Goal: Obtain resource: Download file/media

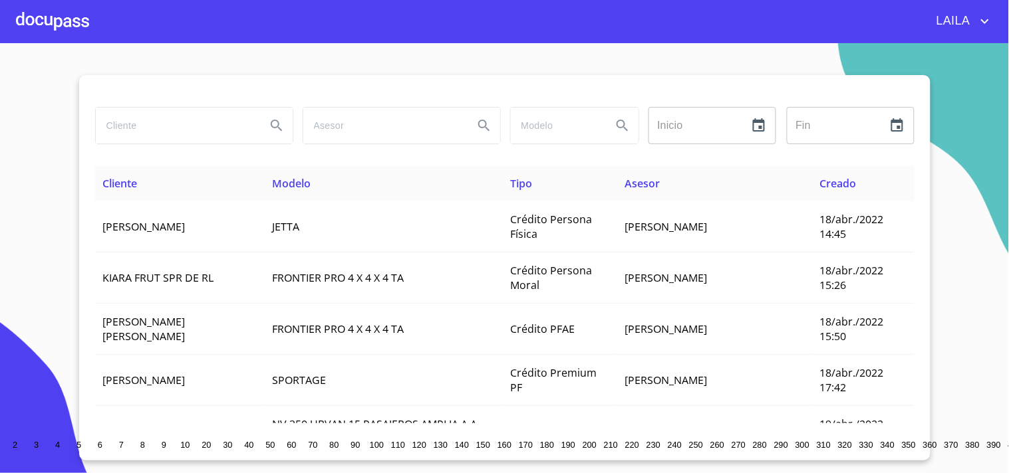
click at [140, 121] on input "search" at bounding box center [176, 126] width 160 height 36
type input "[PERSON_NAME]"
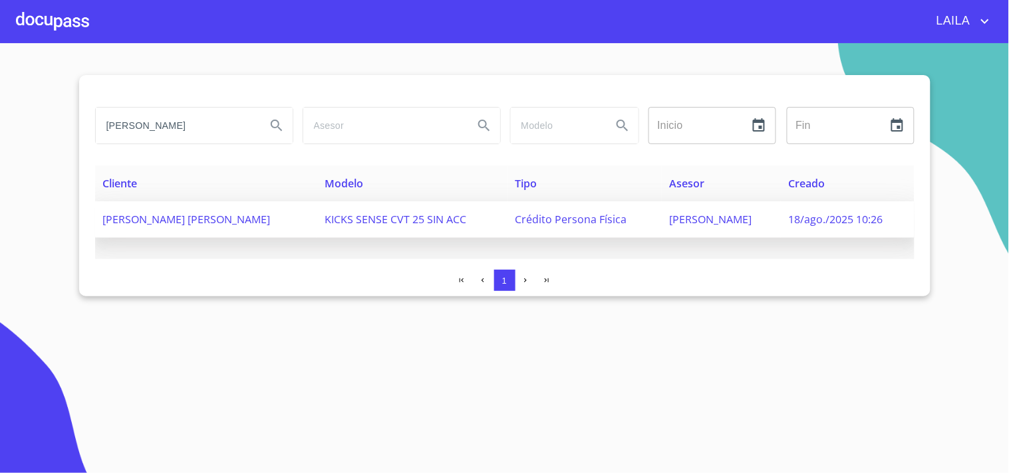
click at [173, 206] on td "[PERSON_NAME] [PERSON_NAME]" at bounding box center [206, 219] width 222 height 37
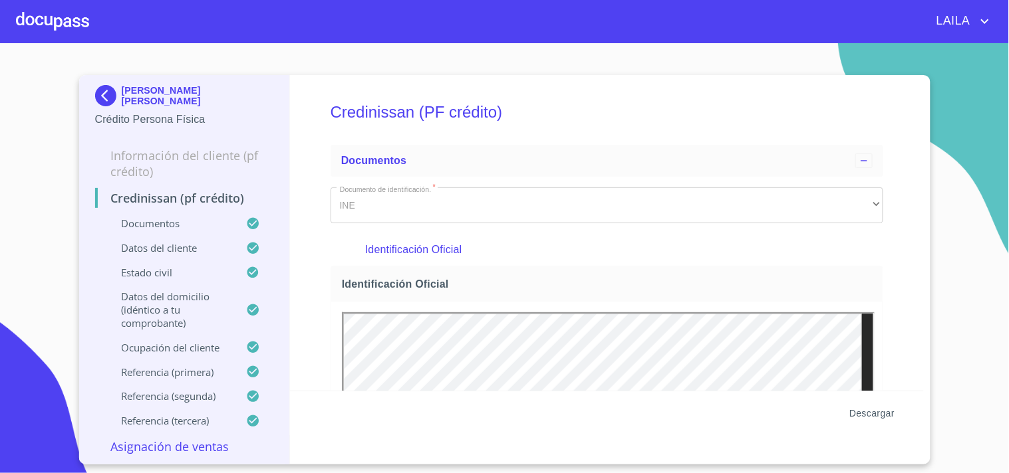
click at [874, 416] on span "Descargar" at bounding box center [871, 414] width 45 height 17
click at [111, 90] on img at bounding box center [108, 95] width 27 height 21
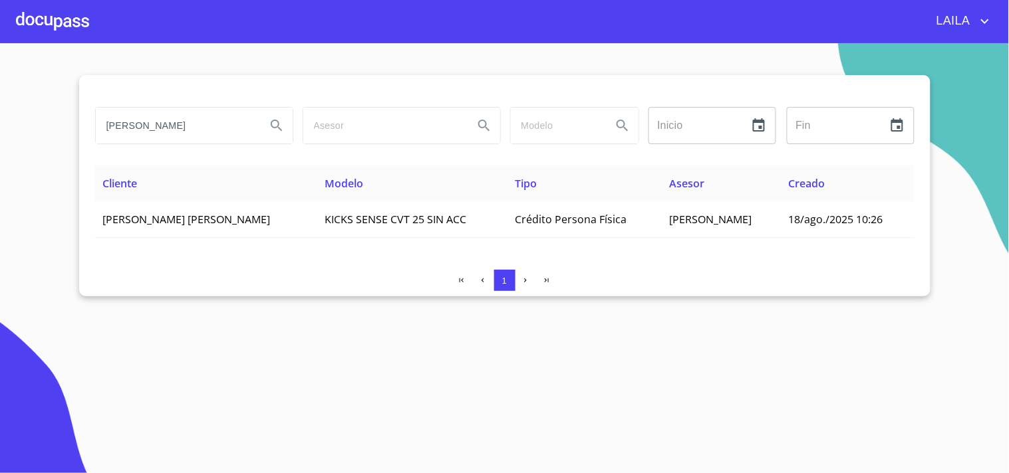
click at [156, 122] on input "[PERSON_NAME]" at bounding box center [176, 126] width 160 height 36
type input "C"
type input "[PERSON_NAME]"
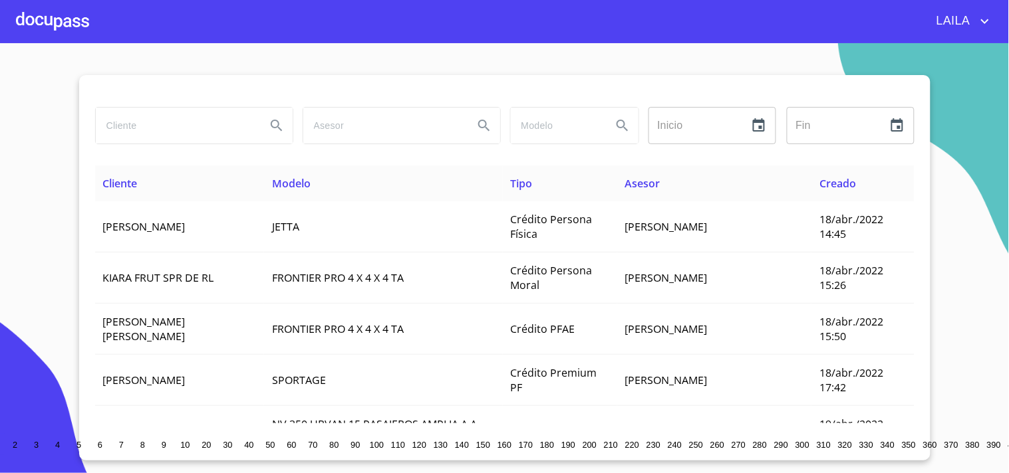
click at [130, 131] on input "search" at bounding box center [176, 126] width 160 height 36
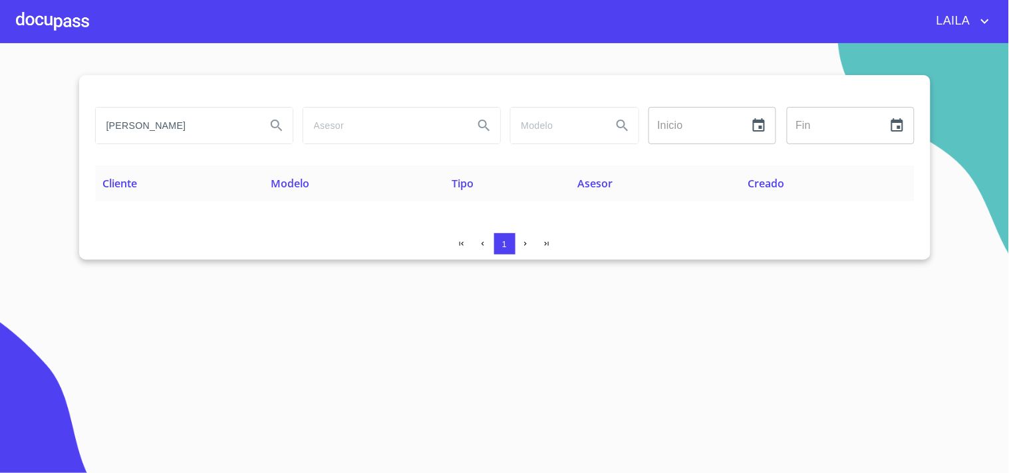
drag, startPoint x: 213, startPoint y: 128, endPoint x: 0, endPoint y: 94, distance: 215.4
click at [0, 94] on section "pelayo sanchez mariela Inicio ​ Fin ​ Cliente Modelo Tipo Asesor Creado 1" at bounding box center [504, 258] width 1009 height 430
type input "MARIELA PELAYO"
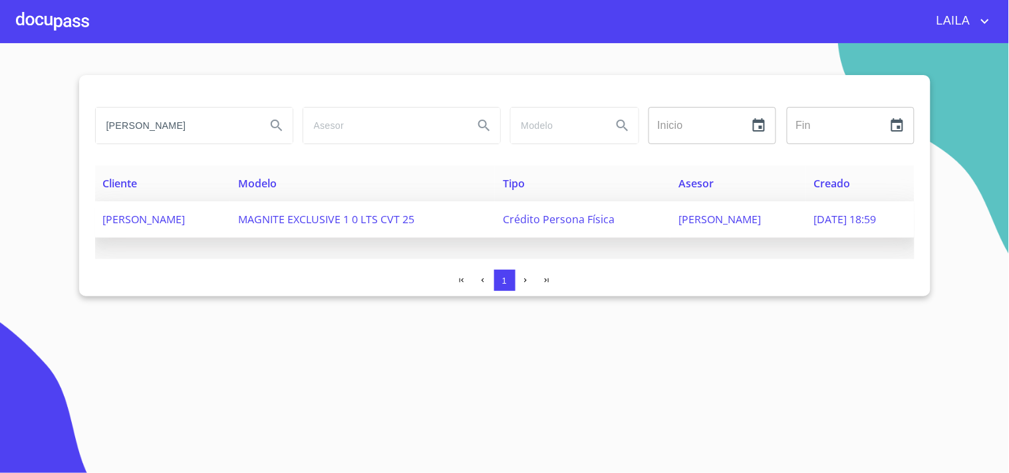
click at [143, 215] on span "MARIELA PELAYO SANCHEZ" at bounding box center [144, 219] width 82 height 15
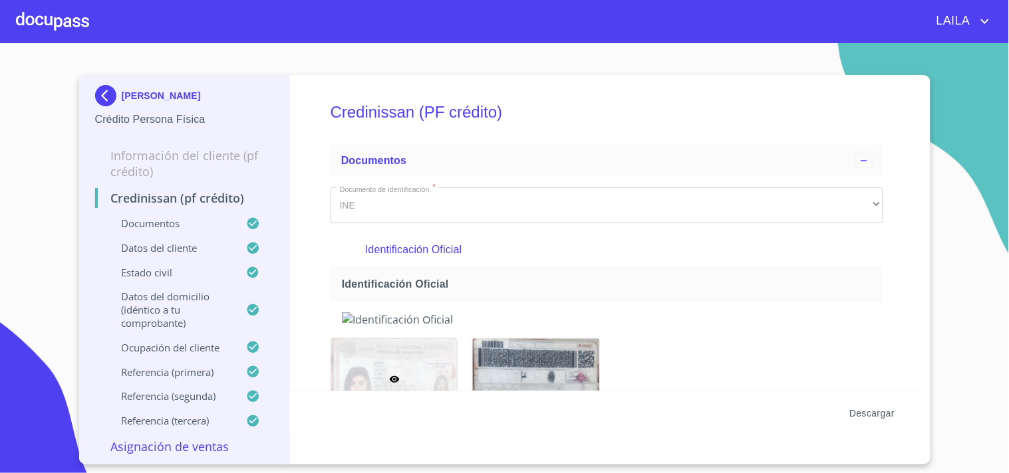
click at [880, 413] on span "Descargar" at bounding box center [871, 414] width 45 height 17
